Goal: Information Seeking & Learning: Compare options

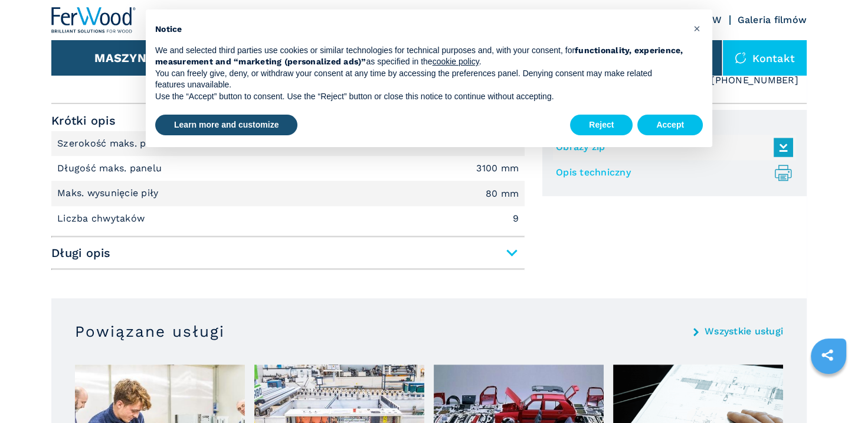
scroll to position [472, 0]
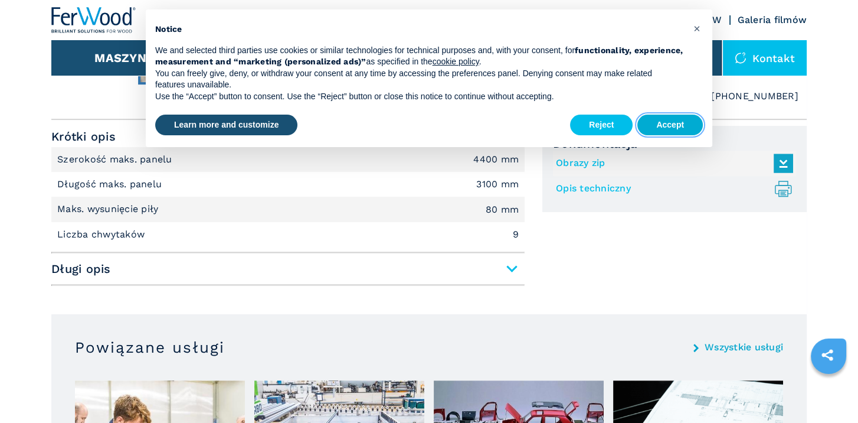
click at [689, 125] on button "Accept" at bounding box center [670, 125] width 66 height 21
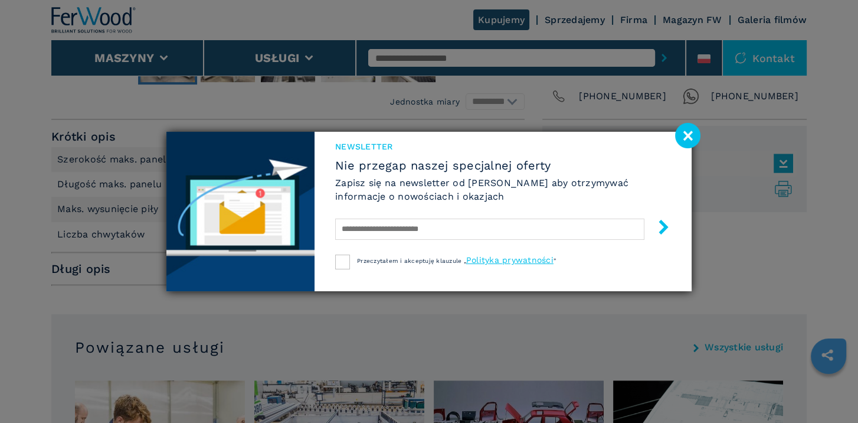
click at [692, 133] on image at bounding box center [687, 135] width 25 height 25
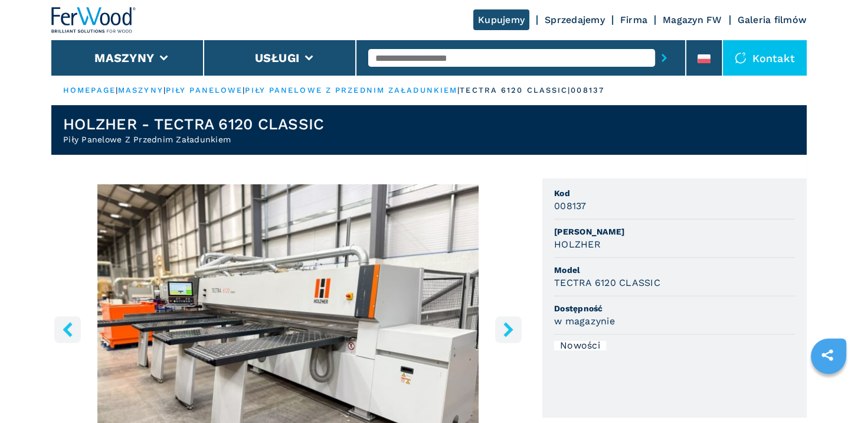
scroll to position [177, 0]
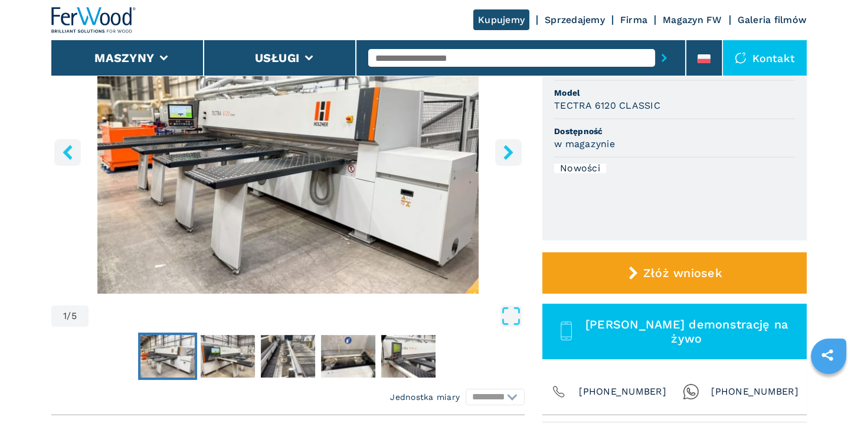
click at [510, 155] on icon "right-button" at bounding box center [508, 152] width 15 height 15
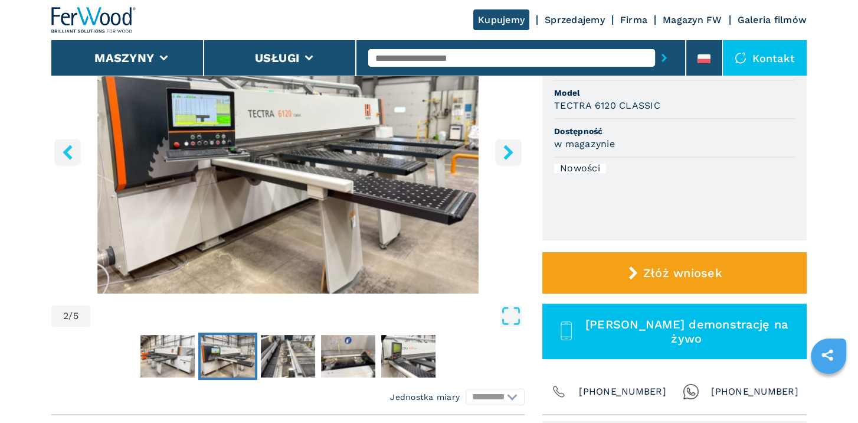
click at [510, 155] on icon "right-button" at bounding box center [508, 152] width 15 height 15
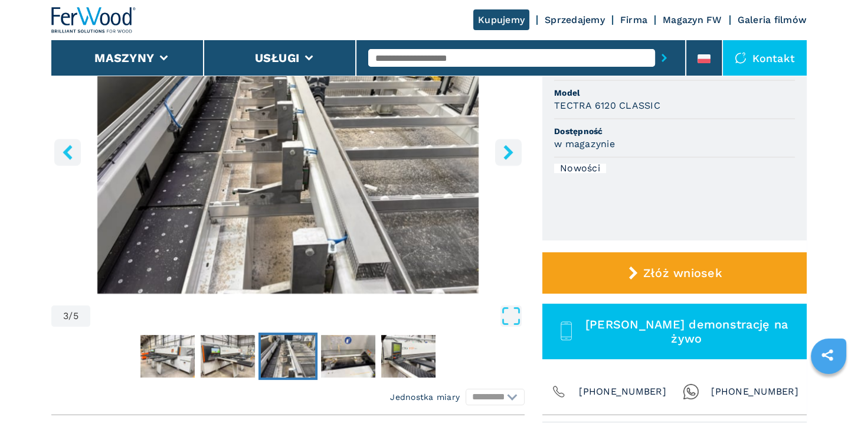
click at [510, 155] on icon "right-button" at bounding box center [508, 152] width 15 height 15
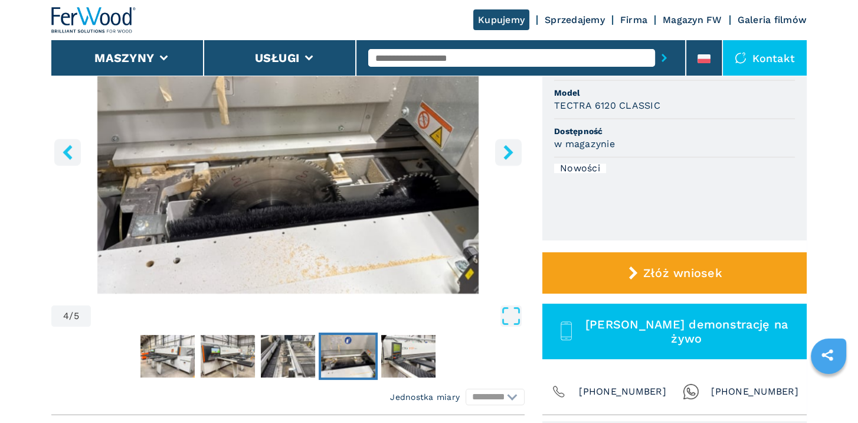
click at [510, 155] on icon "right-button" at bounding box center [508, 152] width 15 height 15
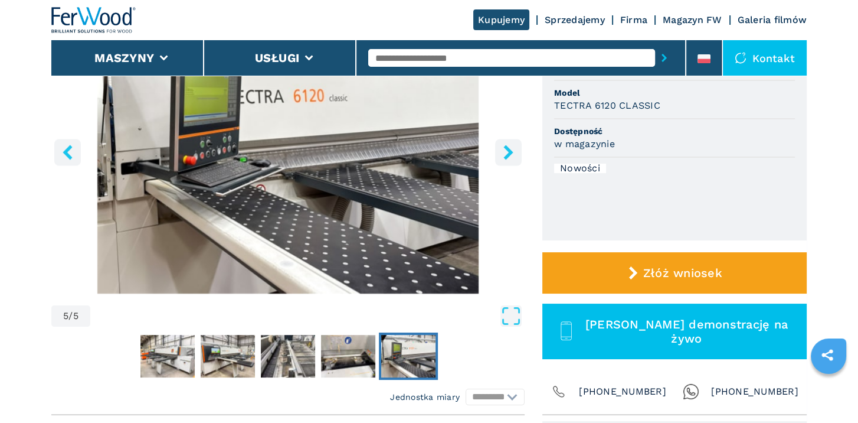
click at [510, 155] on icon "right-button" at bounding box center [508, 152] width 15 height 15
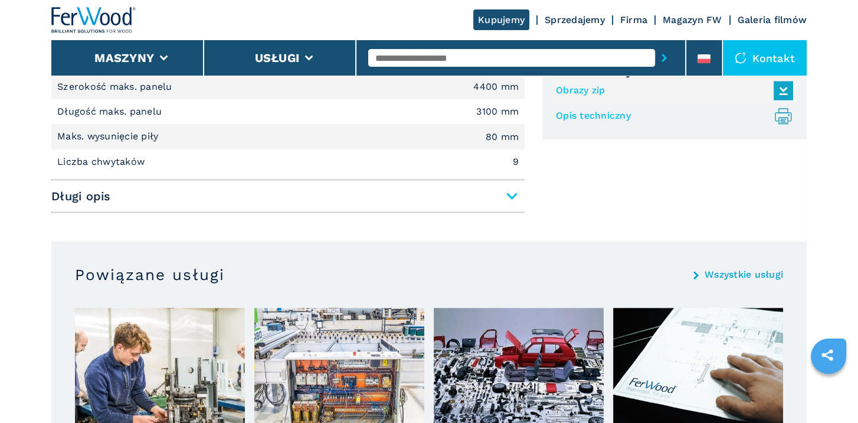
scroll to position [531, 0]
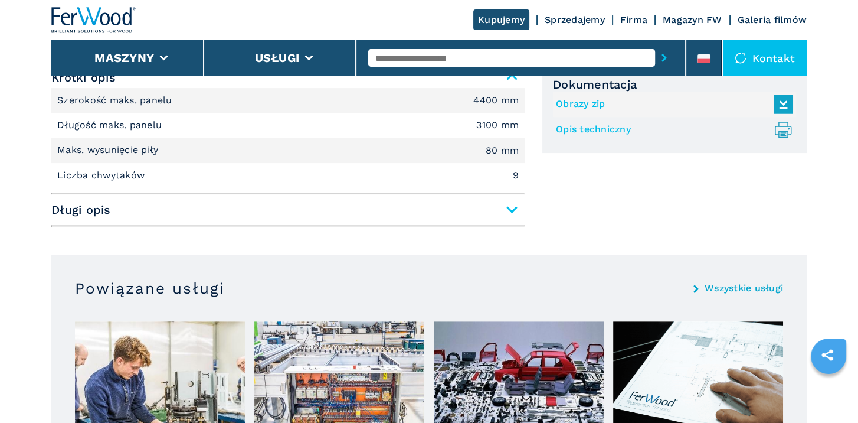
click at [509, 201] on span "Długi opis" at bounding box center [287, 209] width 473 height 21
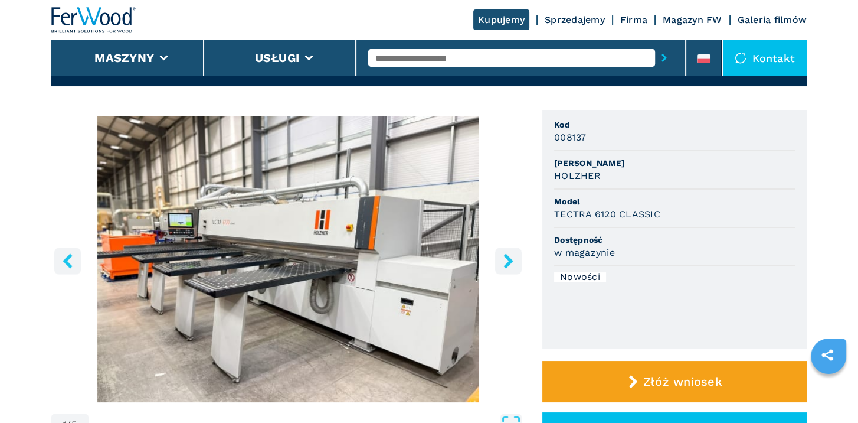
scroll to position [59, 0]
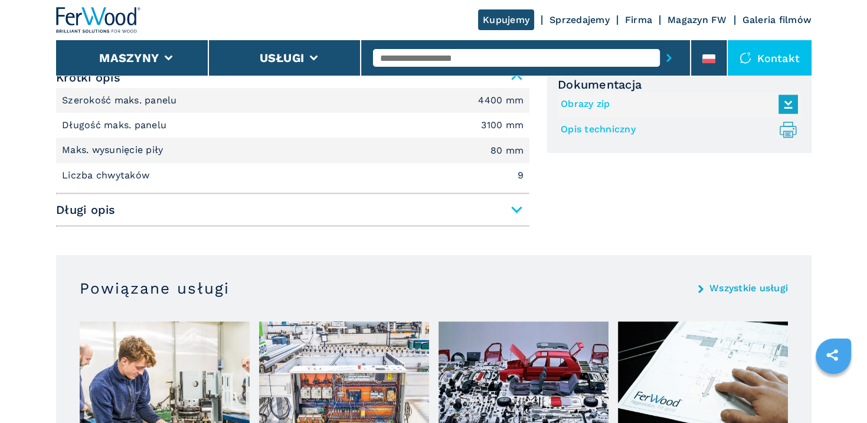
scroll to position [708, 0]
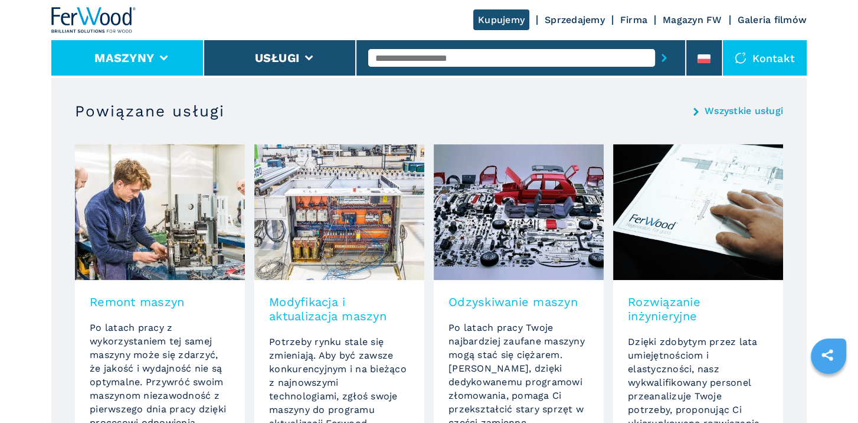
click at [164, 57] on icon at bounding box center [164, 57] width 8 height 5
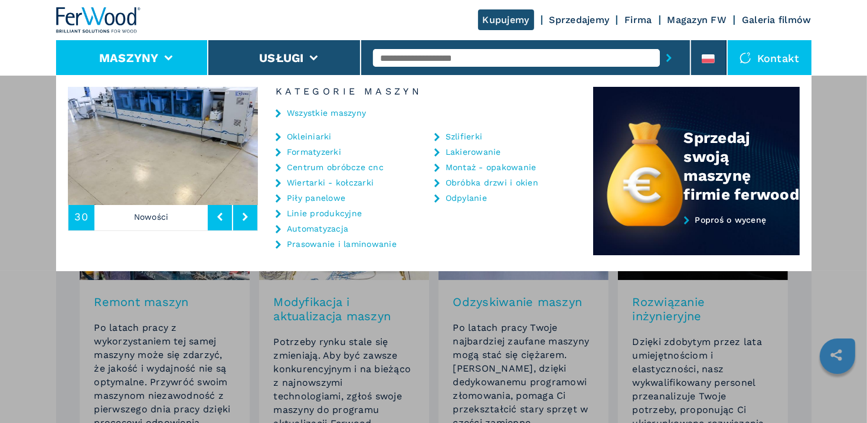
click at [303, 198] on link "Piły panelowe" at bounding box center [316, 198] width 58 height 8
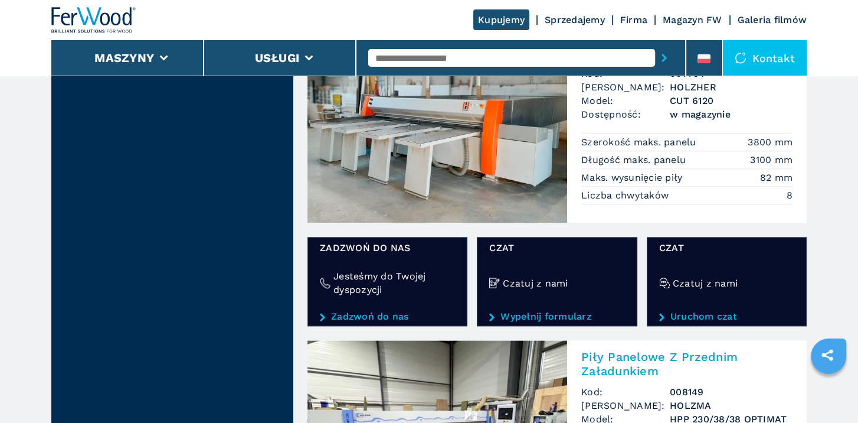
scroll to position [1653, 0]
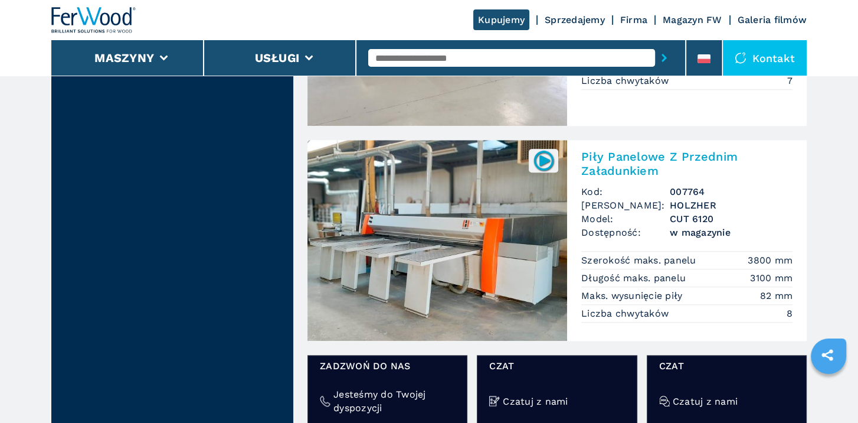
click at [385, 197] on img at bounding box center [438, 240] width 260 height 201
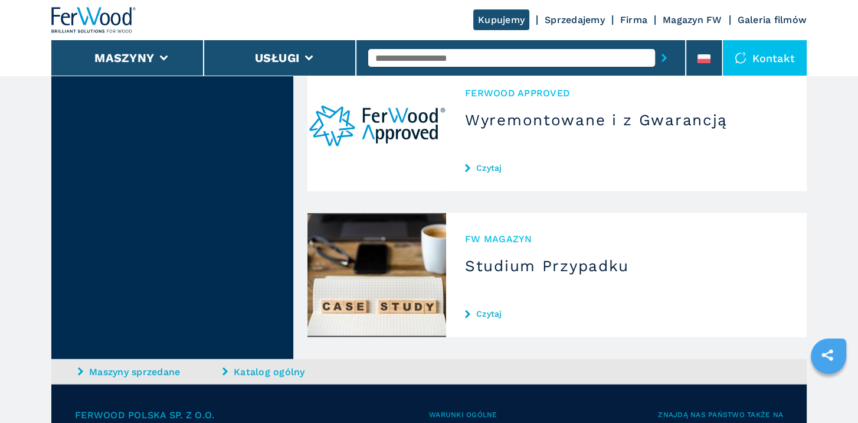
scroll to position [3390, 0]
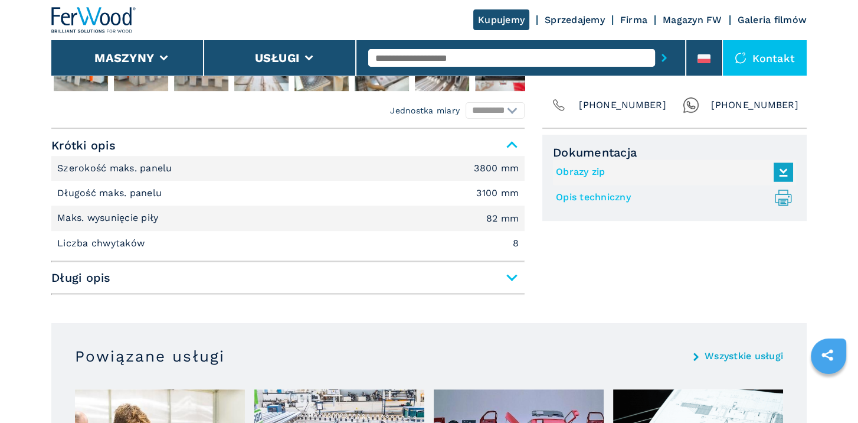
scroll to position [468, 0]
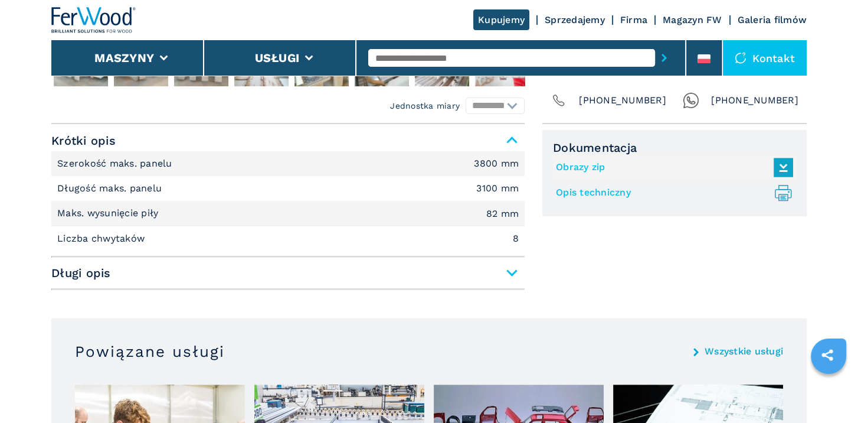
click at [511, 270] on span "Długi opis" at bounding box center [287, 272] width 473 height 21
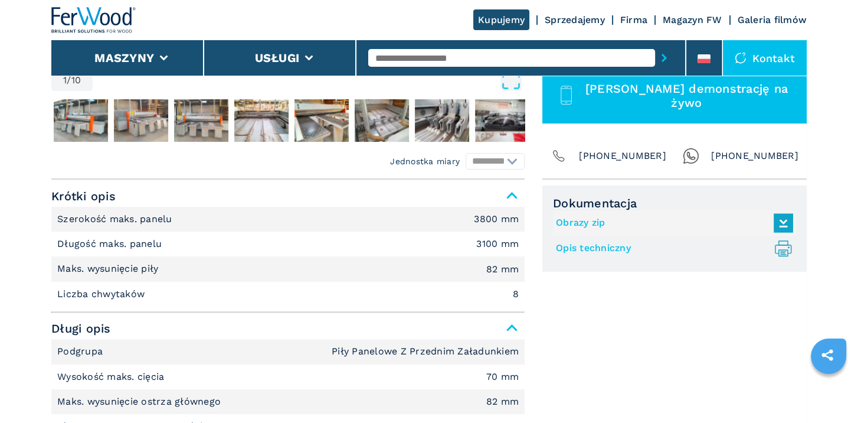
scroll to position [350, 0]
